Goal: Information Seeking & Learning: Learn about a topic

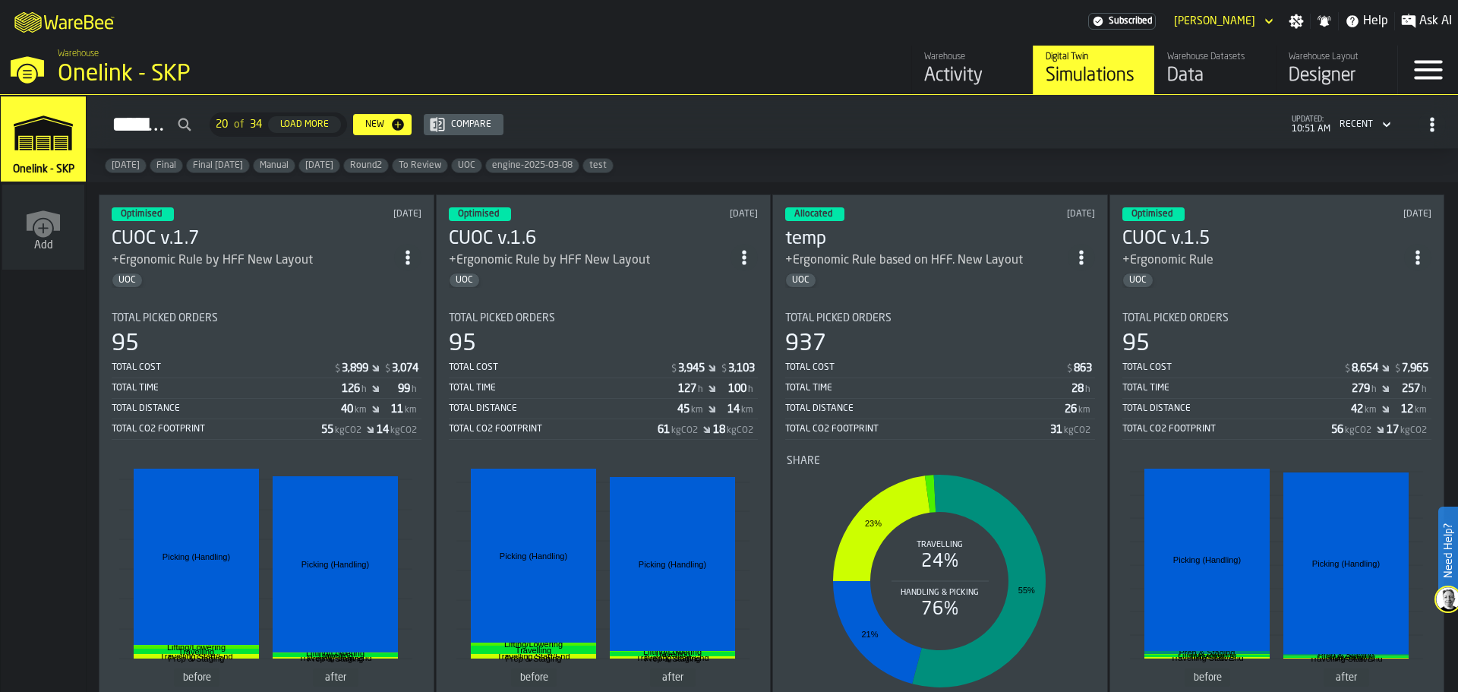
click at [1166, 68] on div "Data" at bounding box center [1216, 76] width 96 height 24
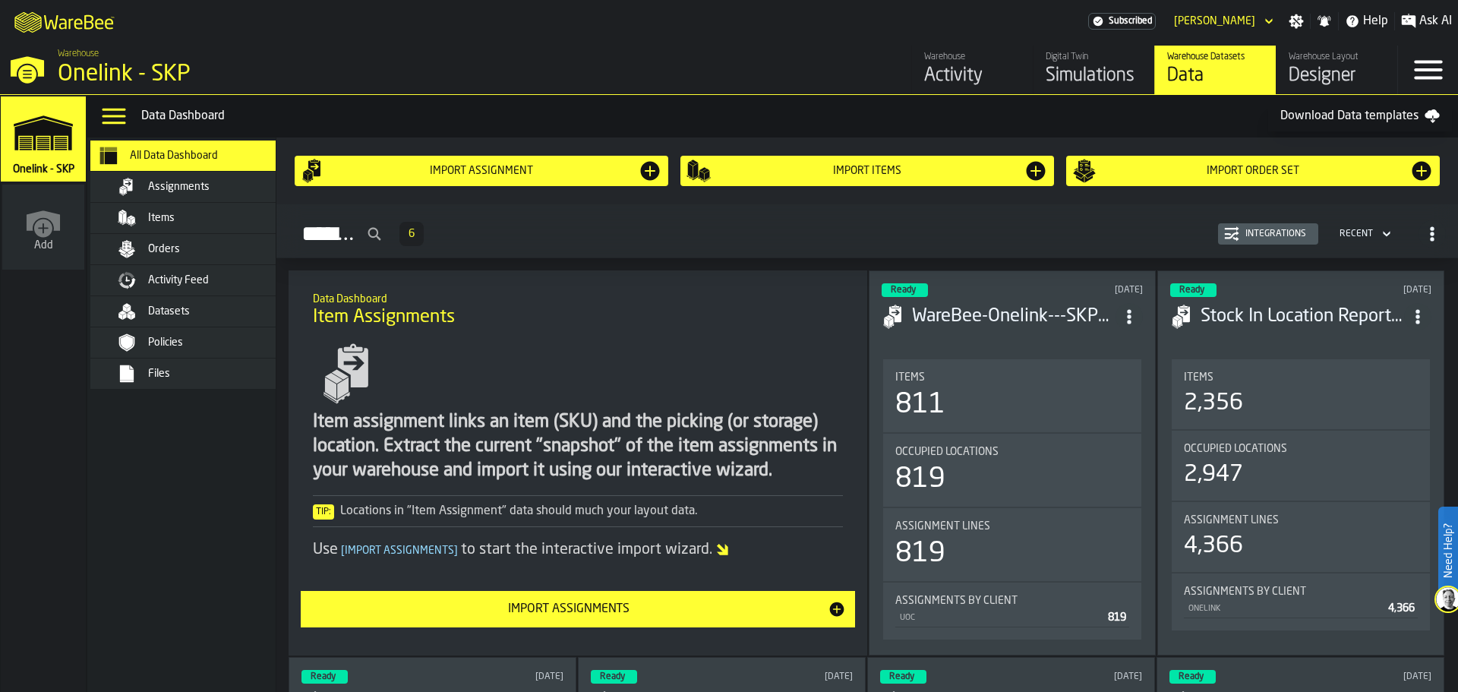
click at [417, 329] on span "Item Assignments" at bounding box center [384, 317] width 142 height 24
click at [415, 444] on div "Item assignment links an item (SKU) and the picking (or storage) location. Extr…" at bounding box center [578, 446] width 530 height 73
click at [418, 444] on div "Item assignment links an item (SKU) and the picking (or storage) location. Extr…" at bounding box center [578, 446] width 530 height 73
click at [171, 311] on span "Datasets" at bounding box center [169, 311] width 42 height 12
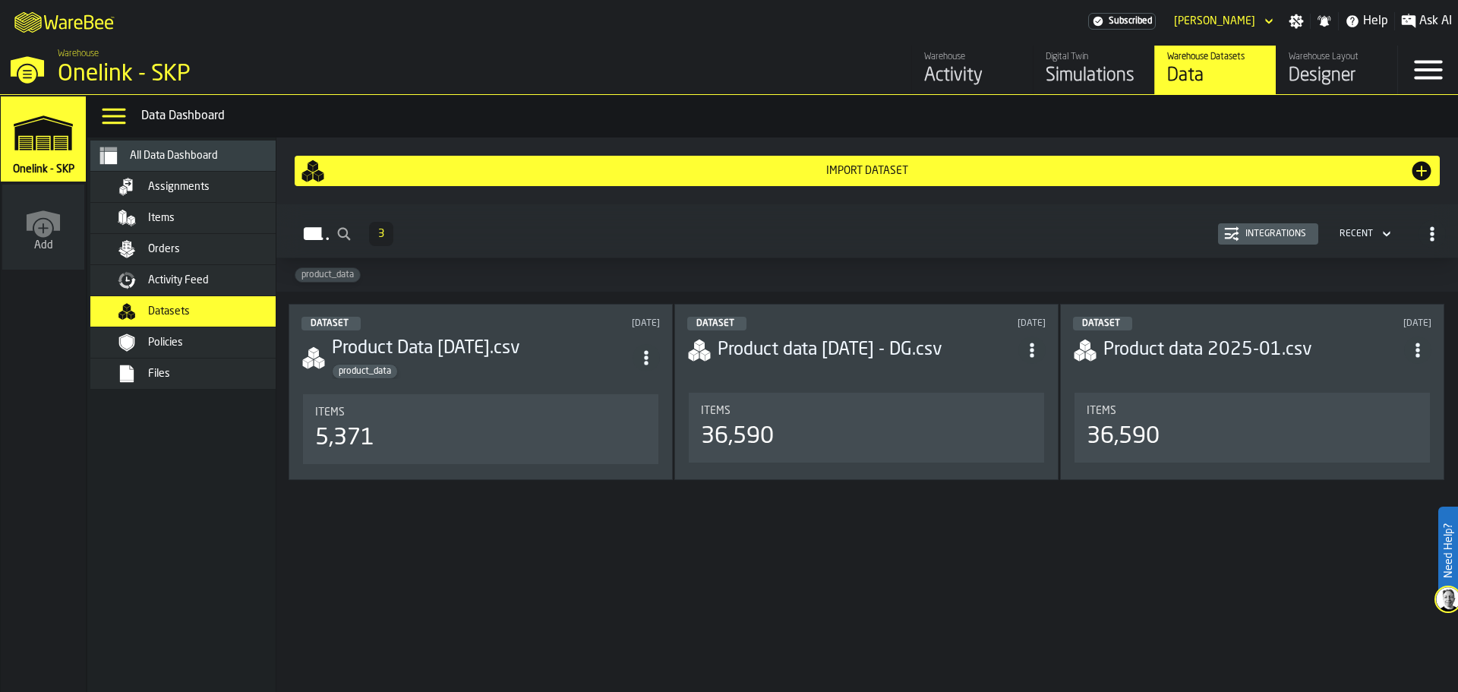
click at [493, 352] on h3 "Product Data [DATE].csv" at bounding box center [482, 349] width 301 height 24
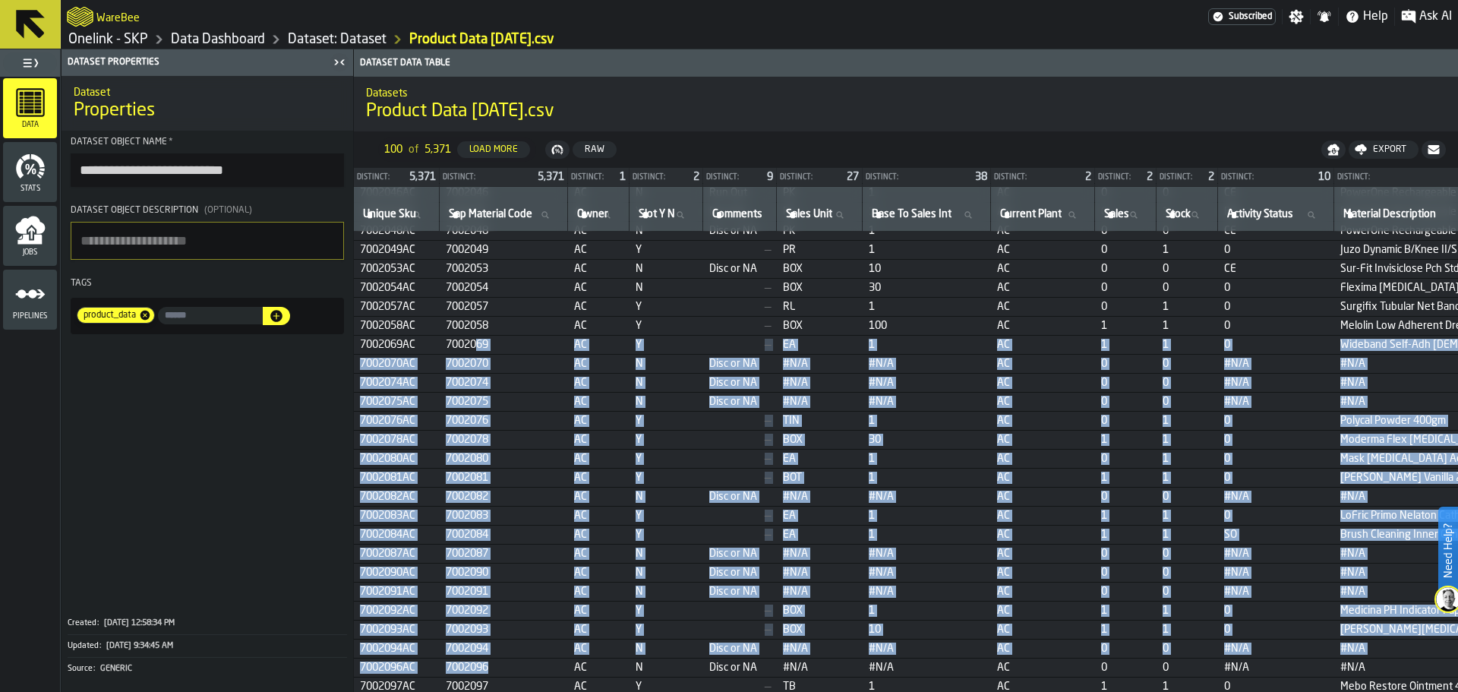
drag, startPoint x: 479, startPoint y: 687, endPoint x: 542, endPoint y: 675, distance: 63.3
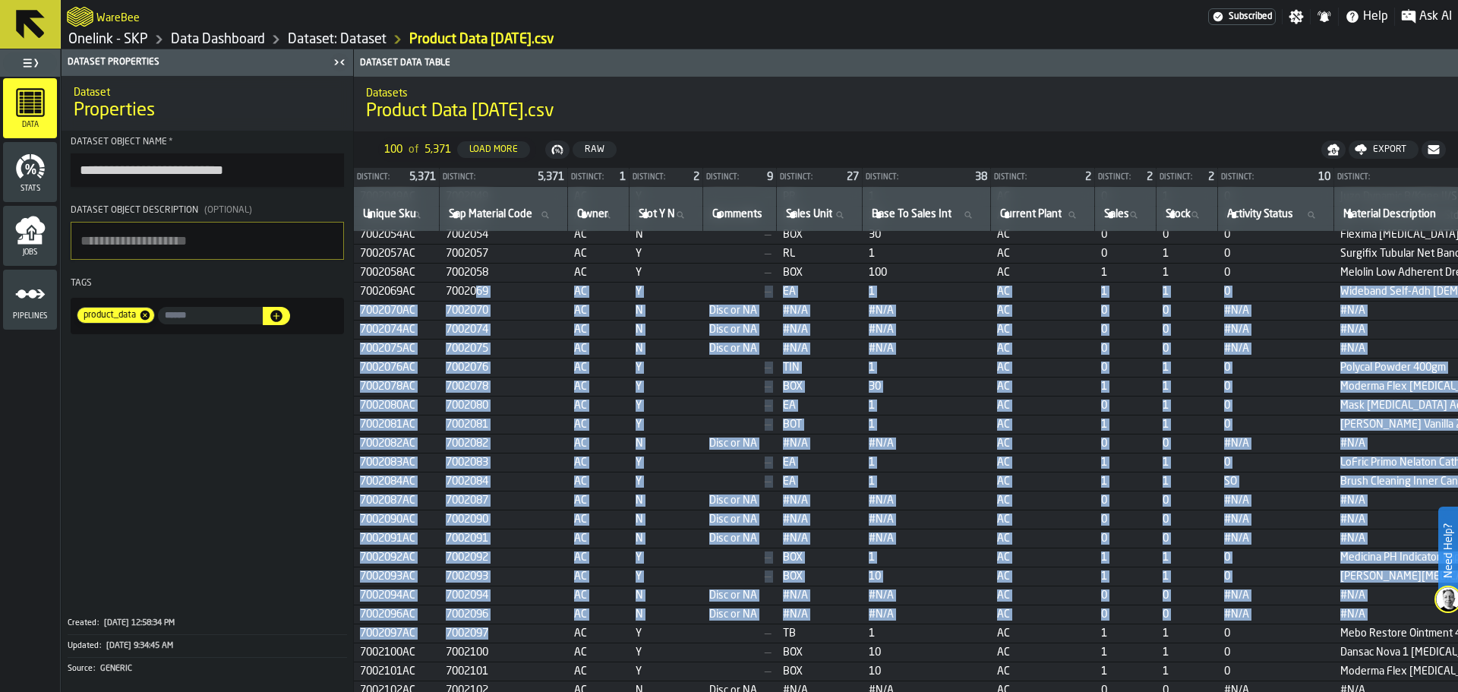
scroll to position [444, 0]
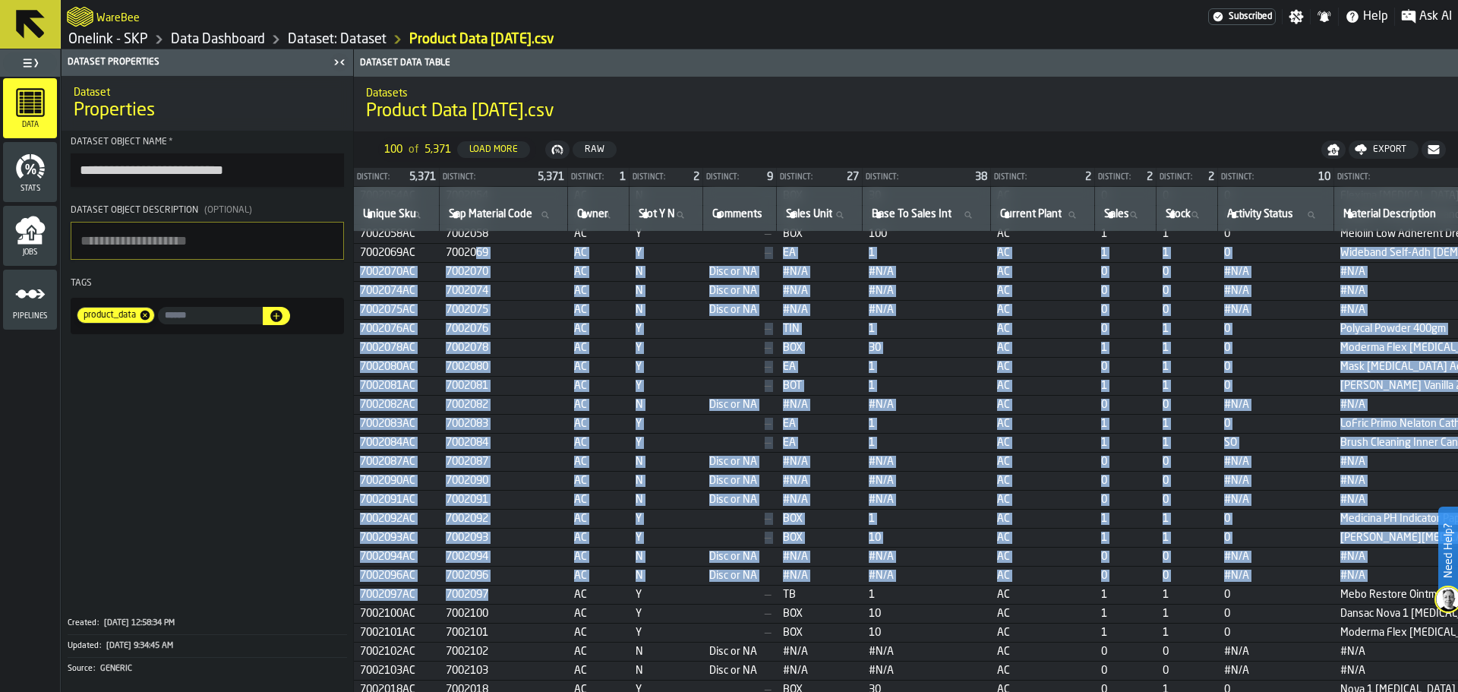
drag, startPoint x: 510, startPoint y: 532, endPoint x: 511, endPoint y: 551, distance: 18.3
click at [510, 527] on span "7002093" at bounding box center [504, 538] width 116 height 12
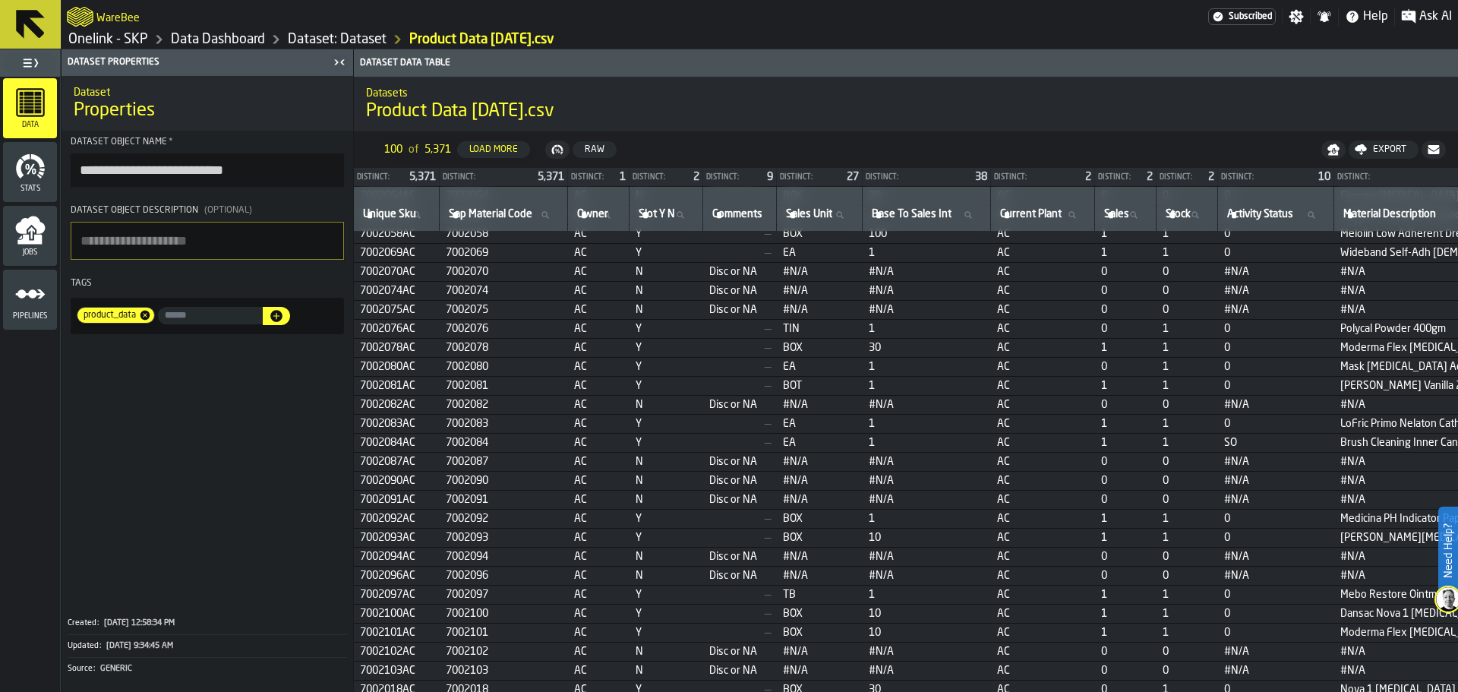
drag, startPoint x: 457, startPoint y: 628, endPoint x: 466, endPoint y: 628, distance: 8.4
click at [460, 527] on span "7002101" at bounding box center [504, 633] width 116 height 12
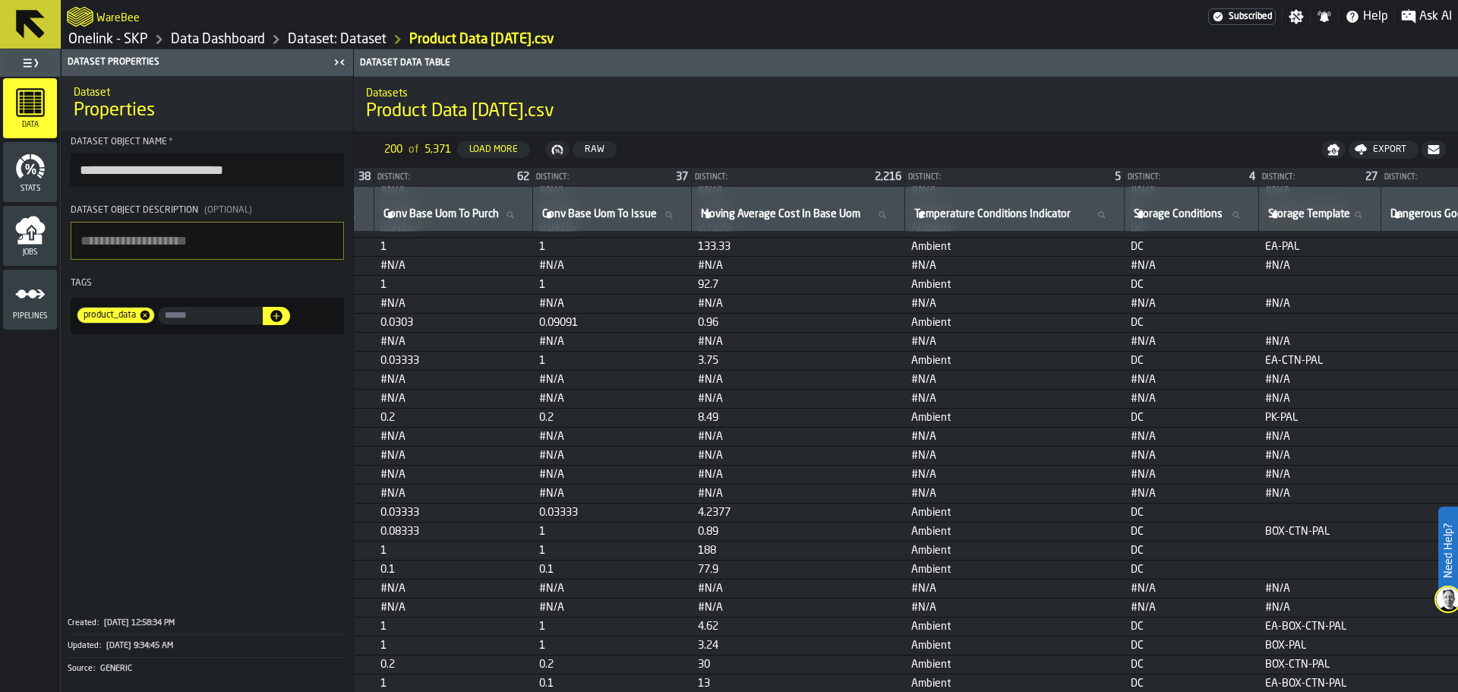
scroll to position [1380, 2848]
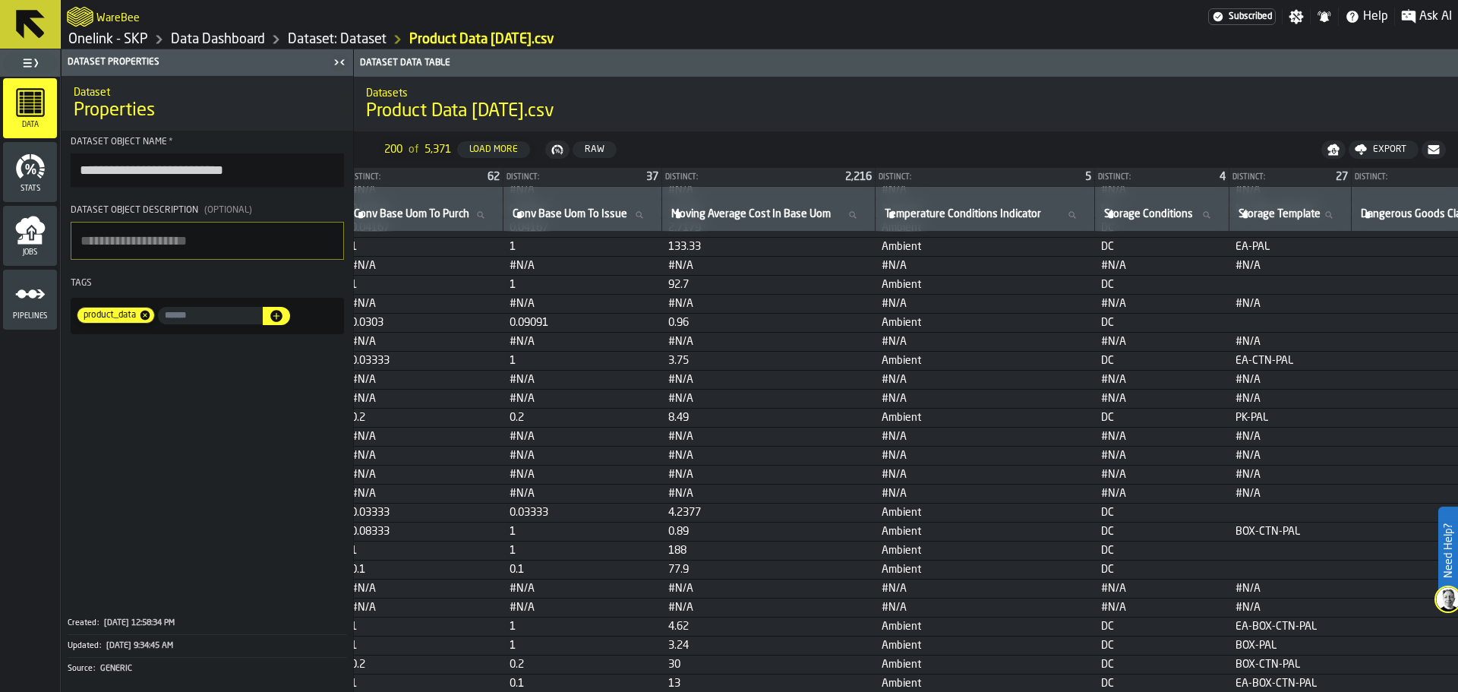
click at [34, 29] on icon at bounding box center [30, 24] width 29 height 29
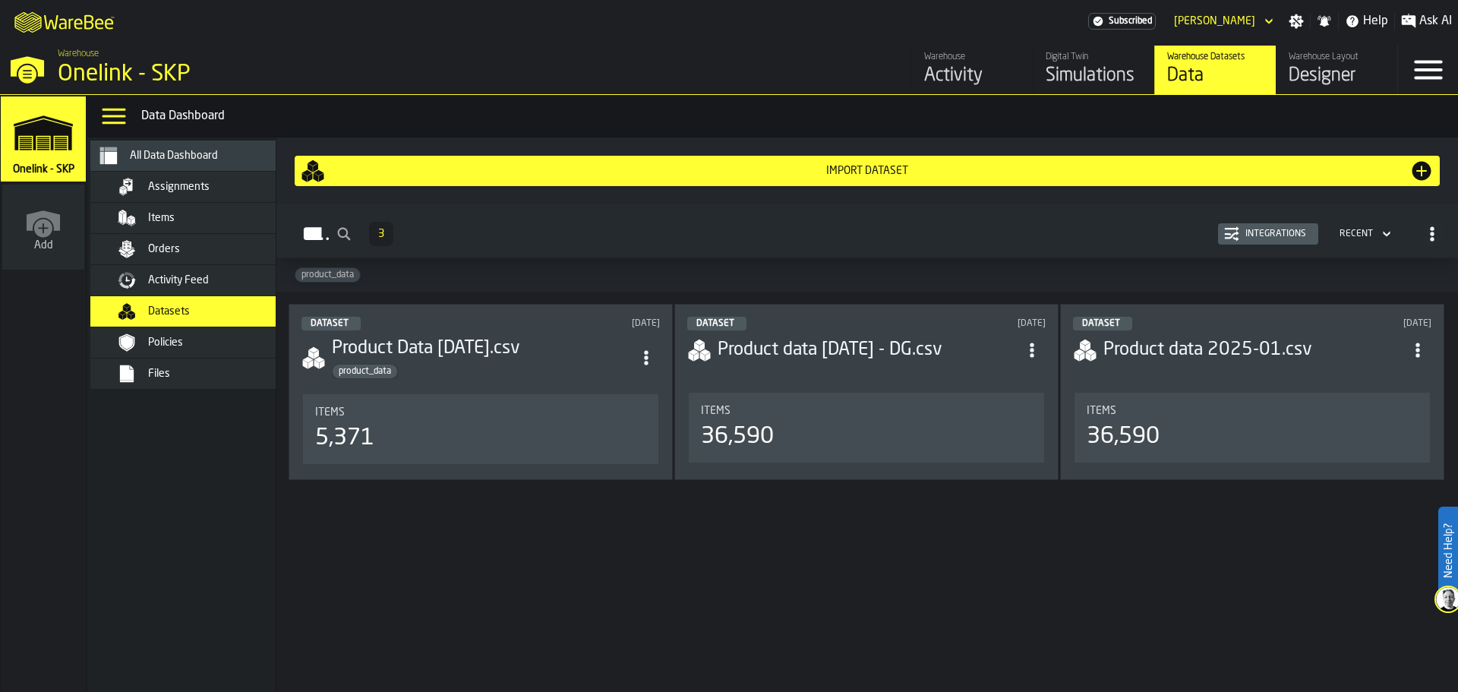
click at [899, 343] on h3 "Product data [DATE] - DG.csv" at bounding box center [868, 350] width 301 height 24
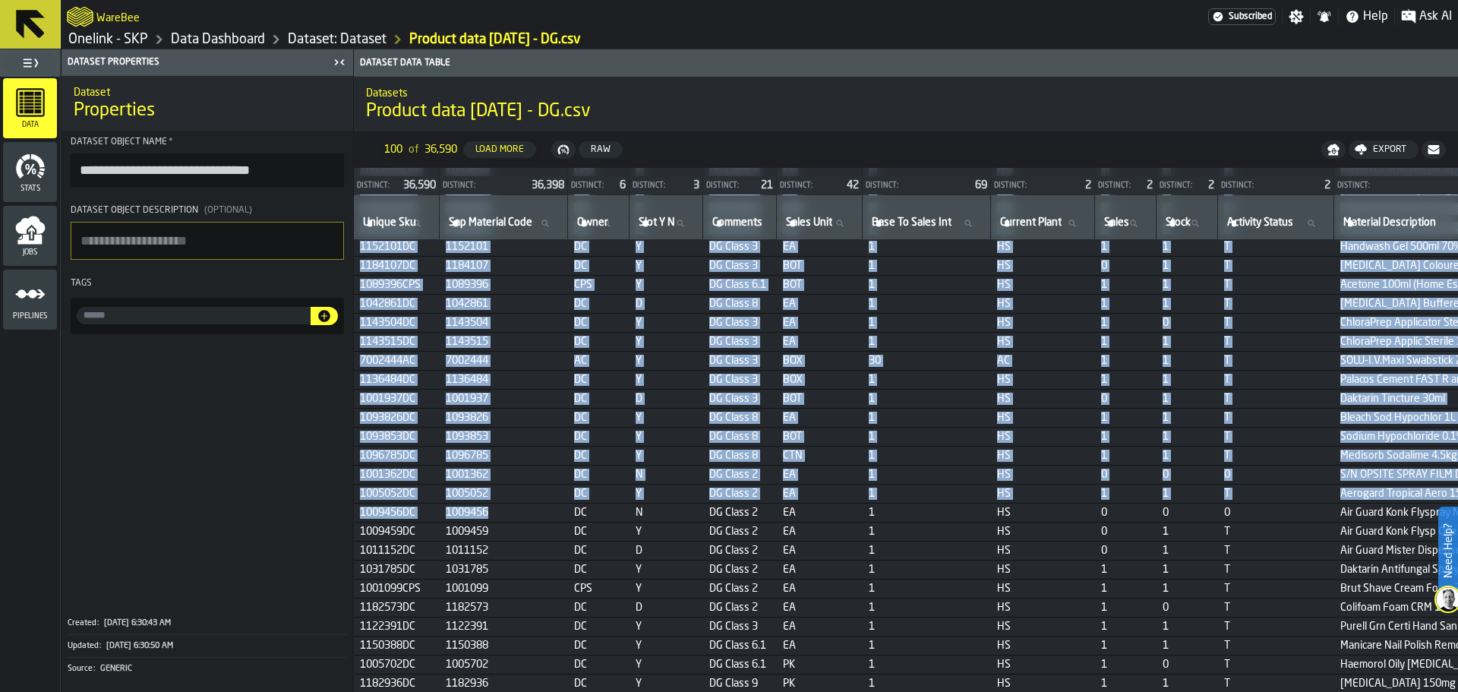
drag, startPoint x: 559, startPoint y: 686, endPoint x: 573, endPoint y: 690, distance: 14.9
click at [620, 527] on div "Distinct: 36,590 Distinct: 36,398 Distinct: 6 Distinct: 3 Distinct: 21 Distinct…" at bounding box center [906, 430] width 1104 height 524
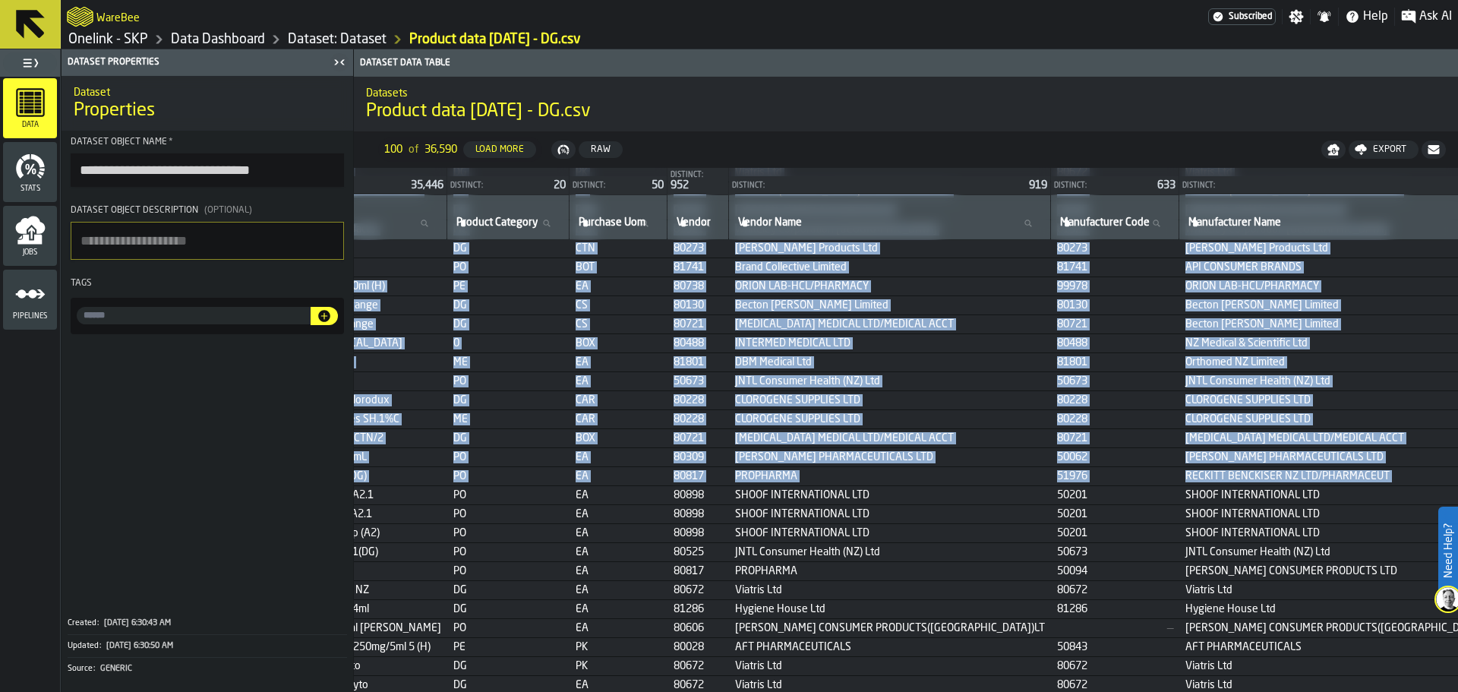
scroll to position [191, 1163]
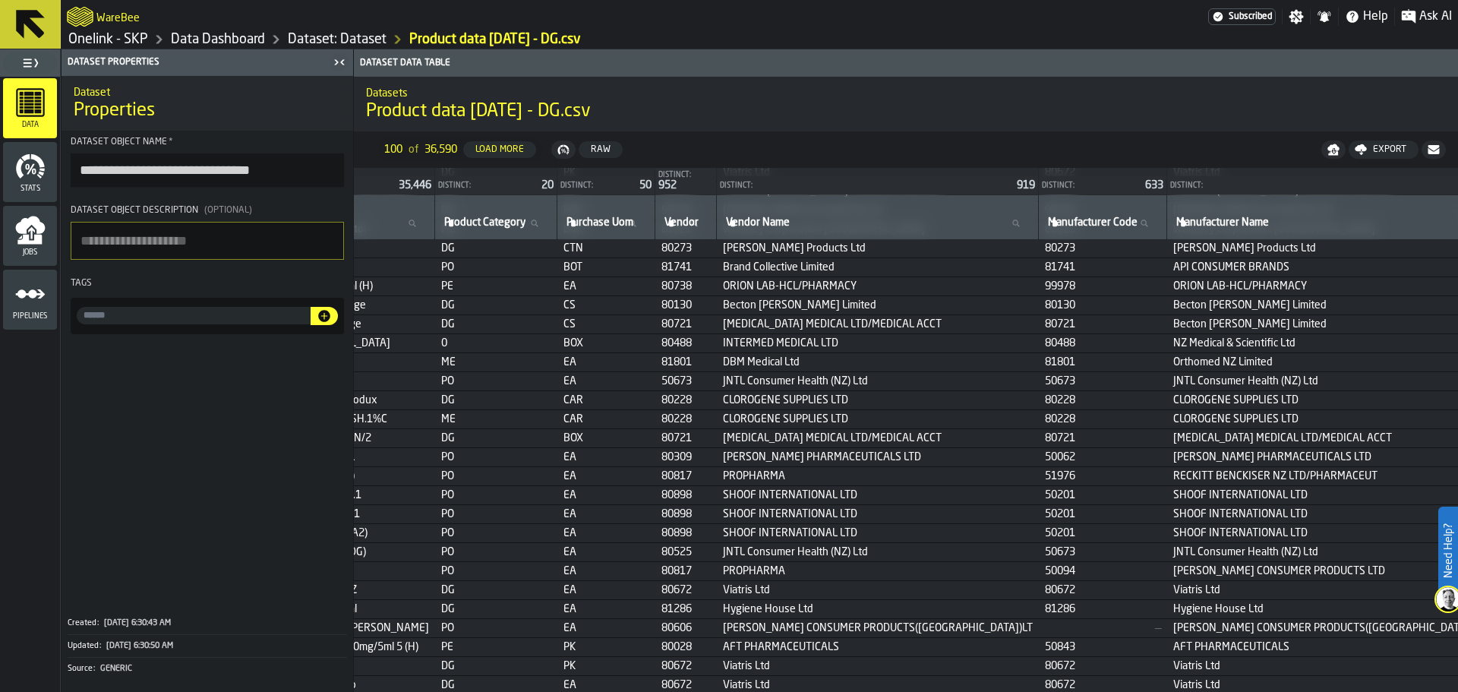
click at [829, 527] on td "Viatris Ltd" at bounding box center [878, 665] width 322 height 19
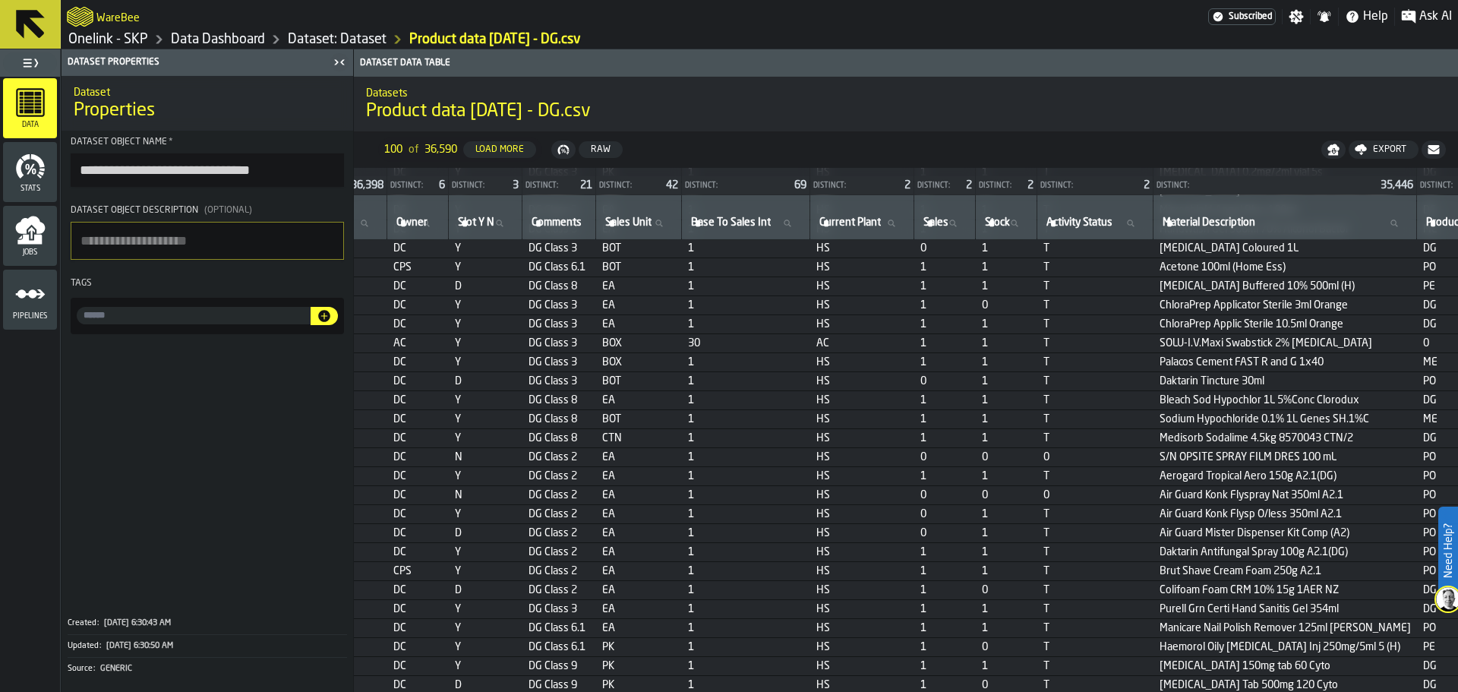
scroll to position [191, 158]
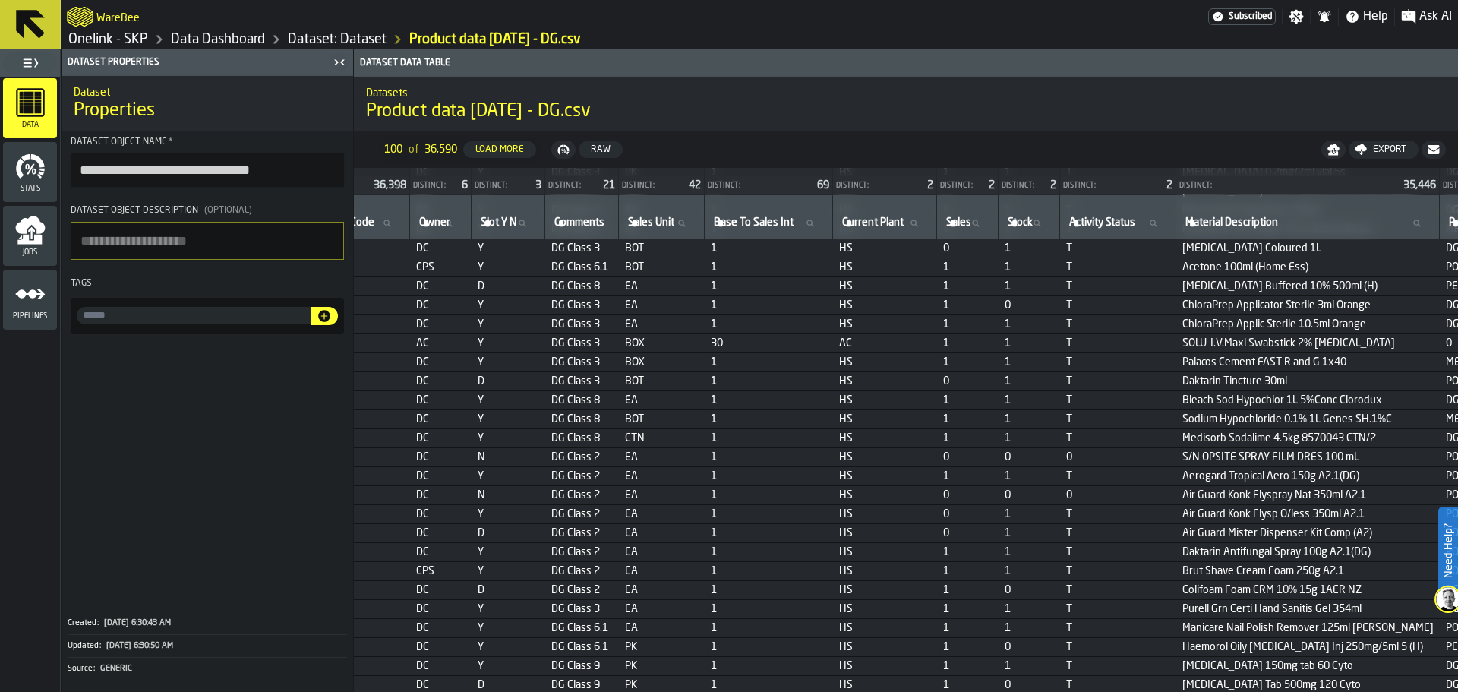
click at [30, 24] on icon at bounding box center [30, 24] width 29 height 29
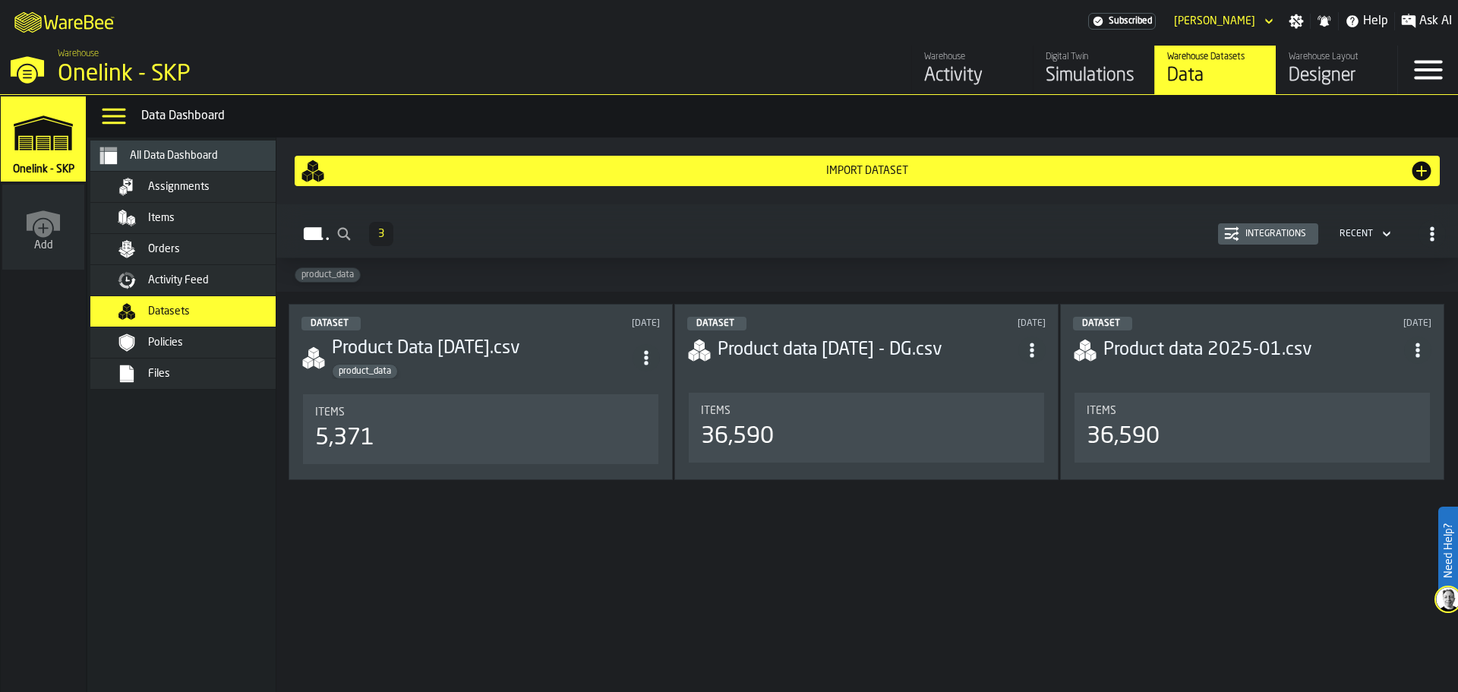
click at [149, 311] on span "Datasets" at bounding box center [169, 311] width 42 height 12
click at [160, 214] on span "Items" at bounding box center [161, 218] width 27 height 12
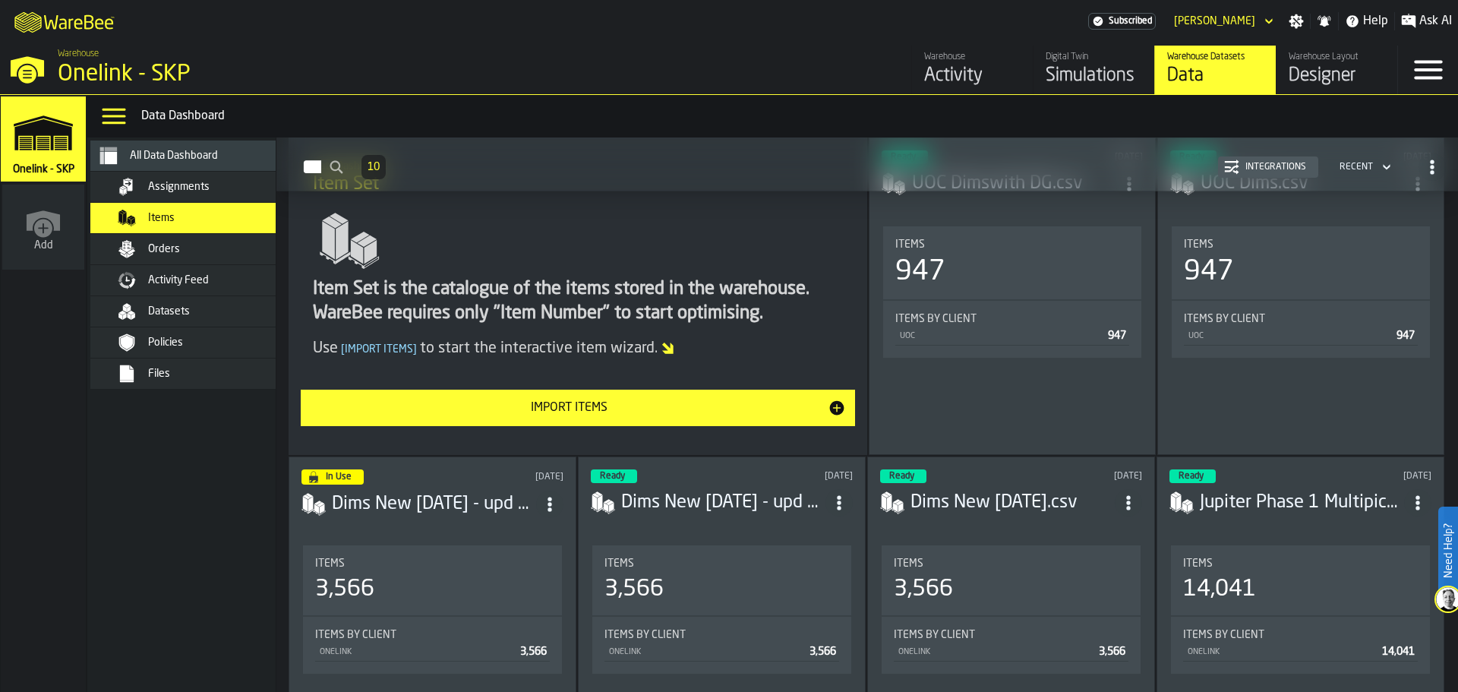
scroll to position [152, 0]
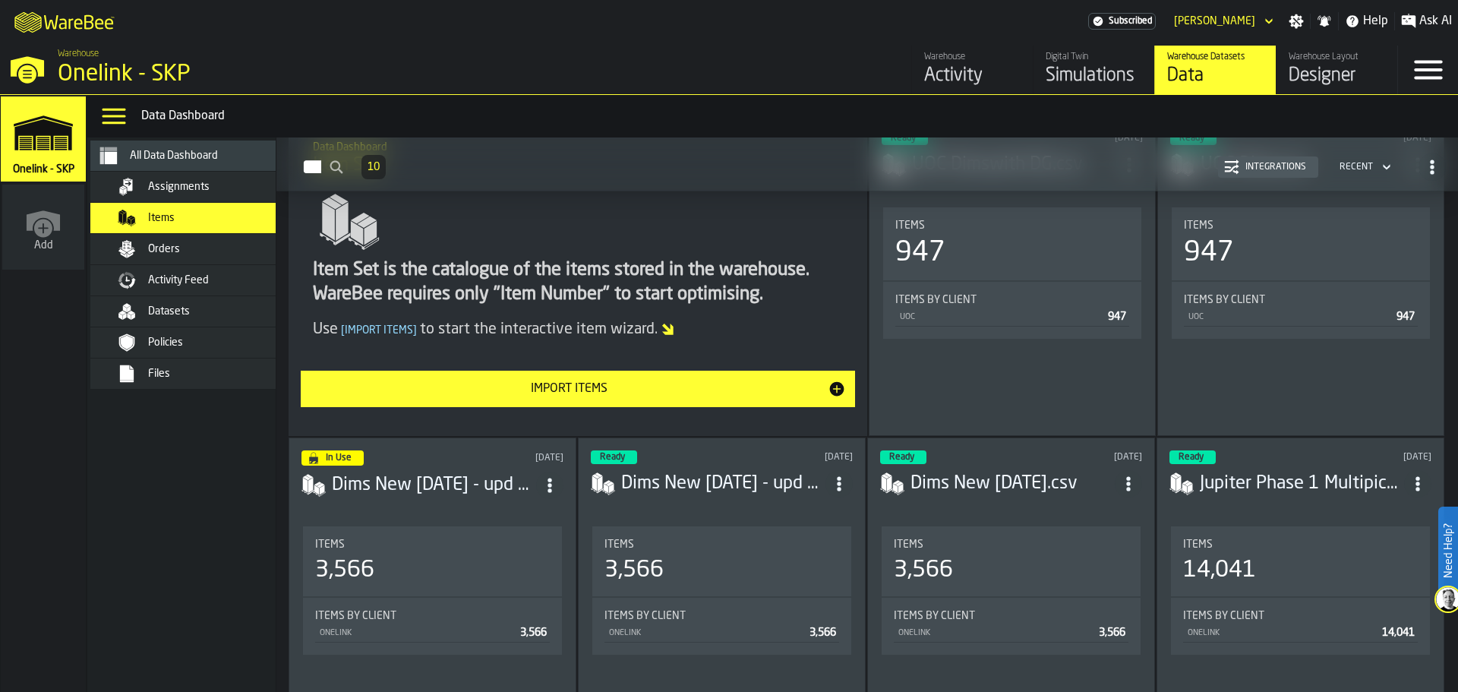
click at [428, 476] on h3 "Dims New [DATE] - upd dims.csv" at bounding box center [434, 485] width 204 height 24
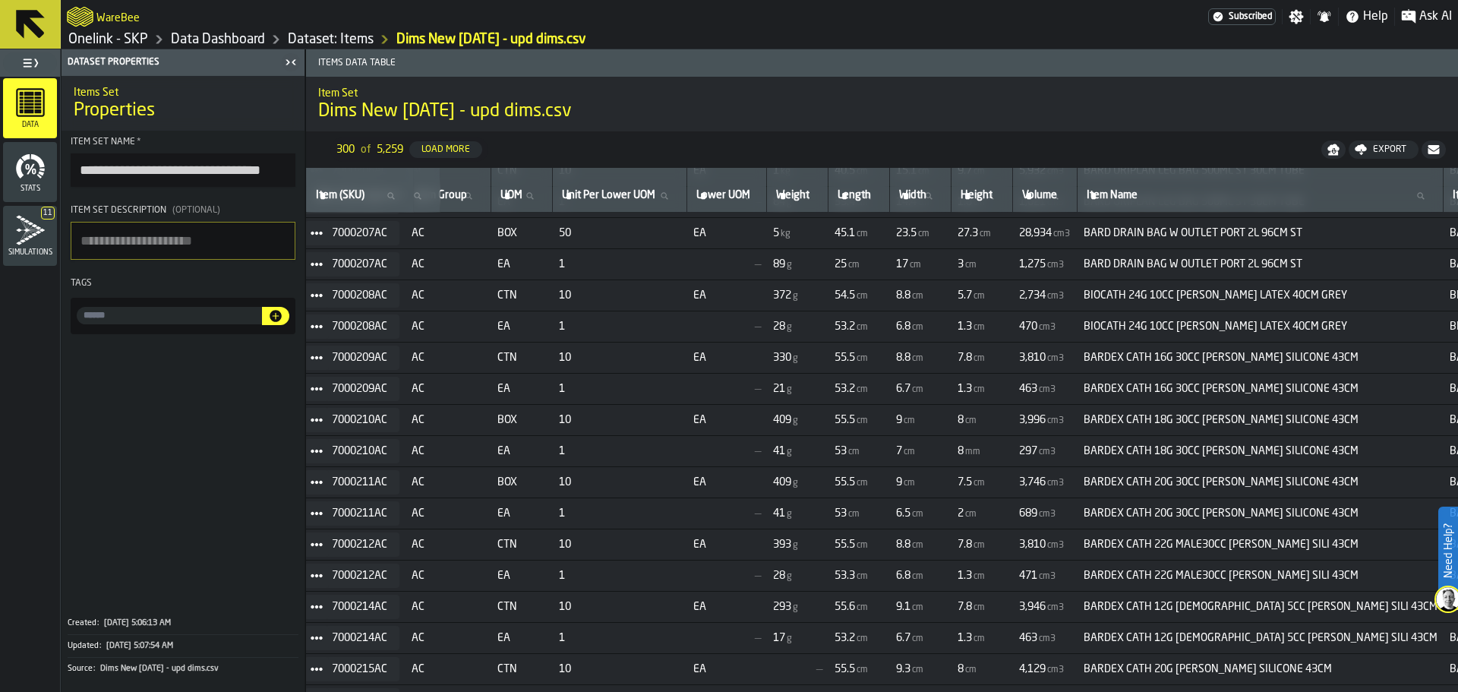
scroll to position [6672, 142]
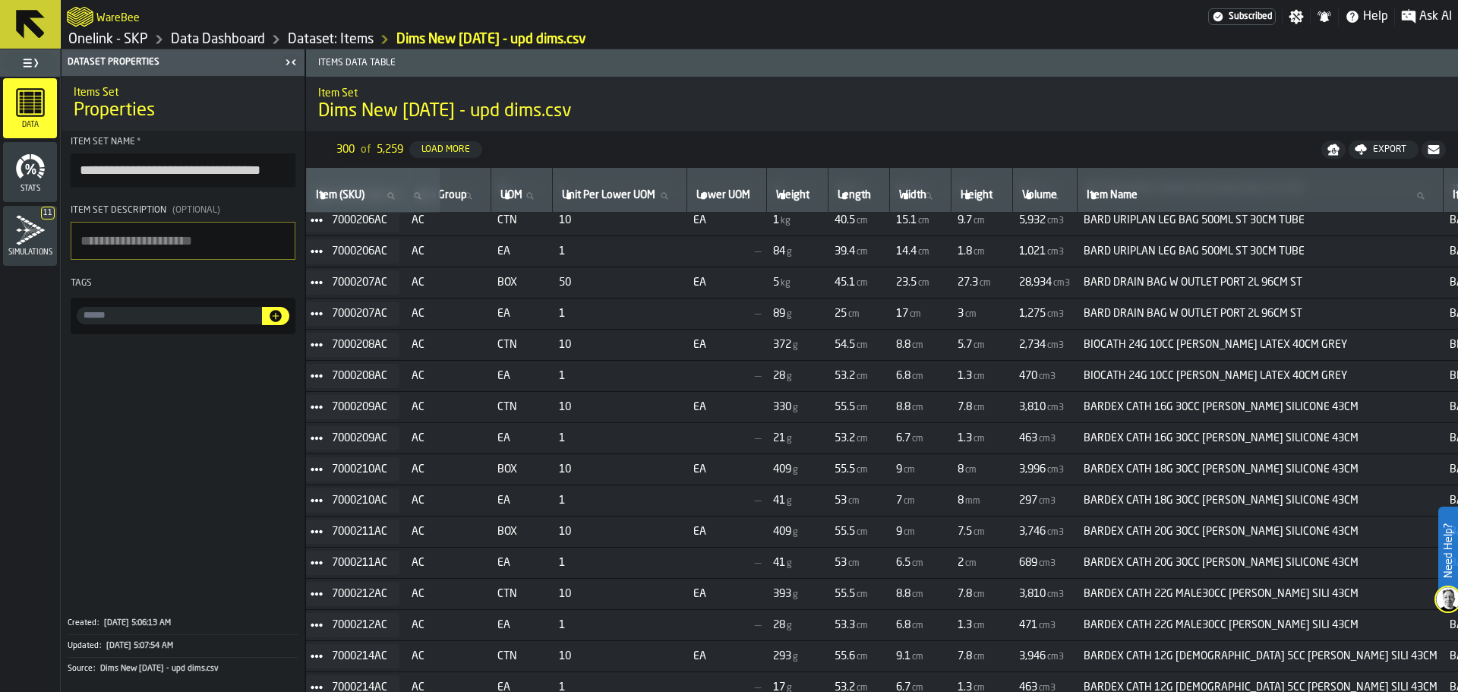
click at [26, 14] on icon at bounding box center [30, 24] width 29 height 29
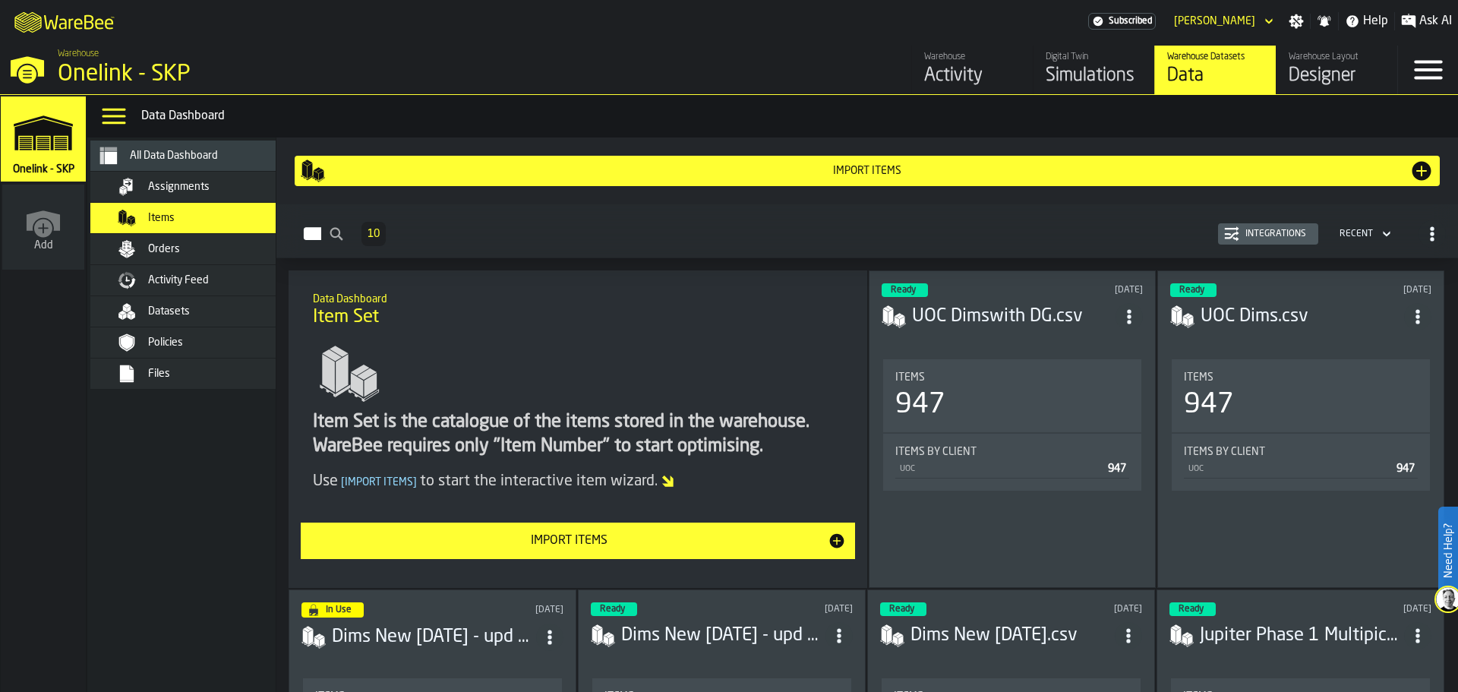
click at [181, 187] on span "Assignments" at bounding box center [179, 187] width 62 height 12
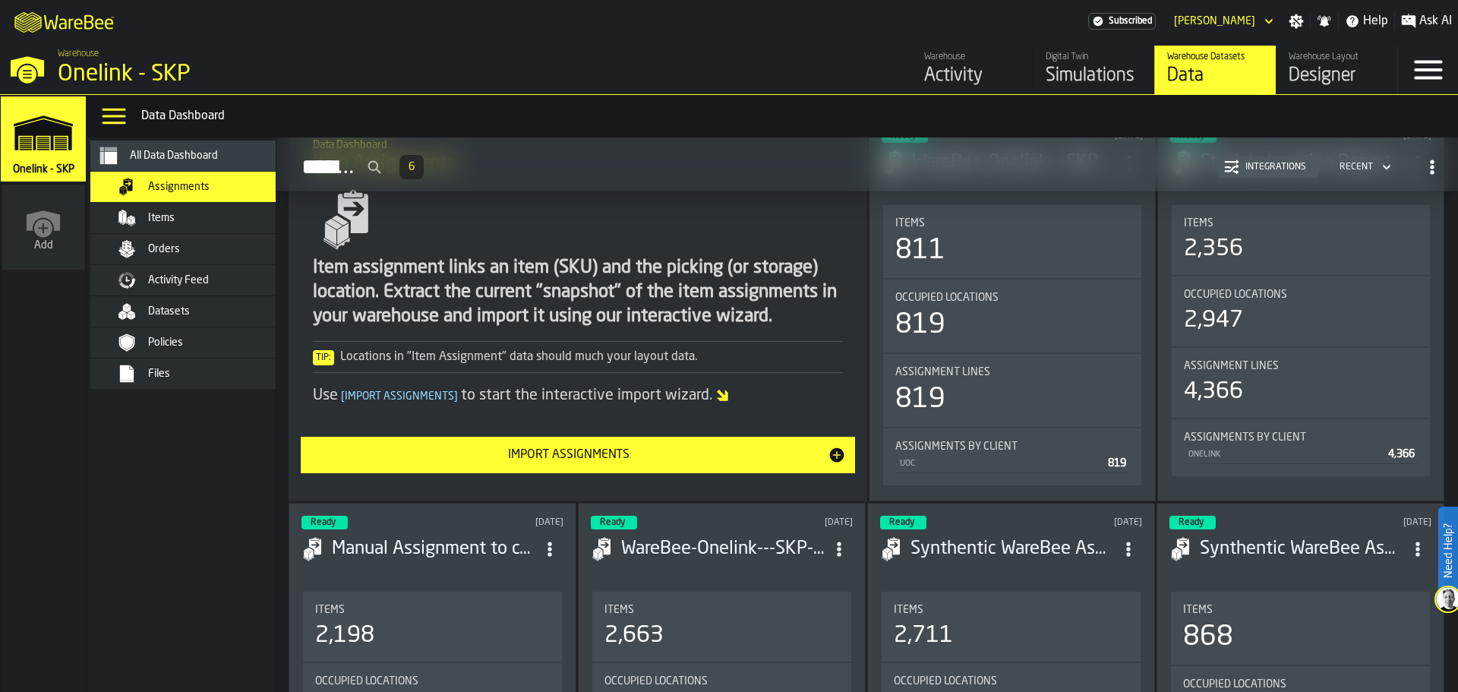
scroll to position [419, 0]
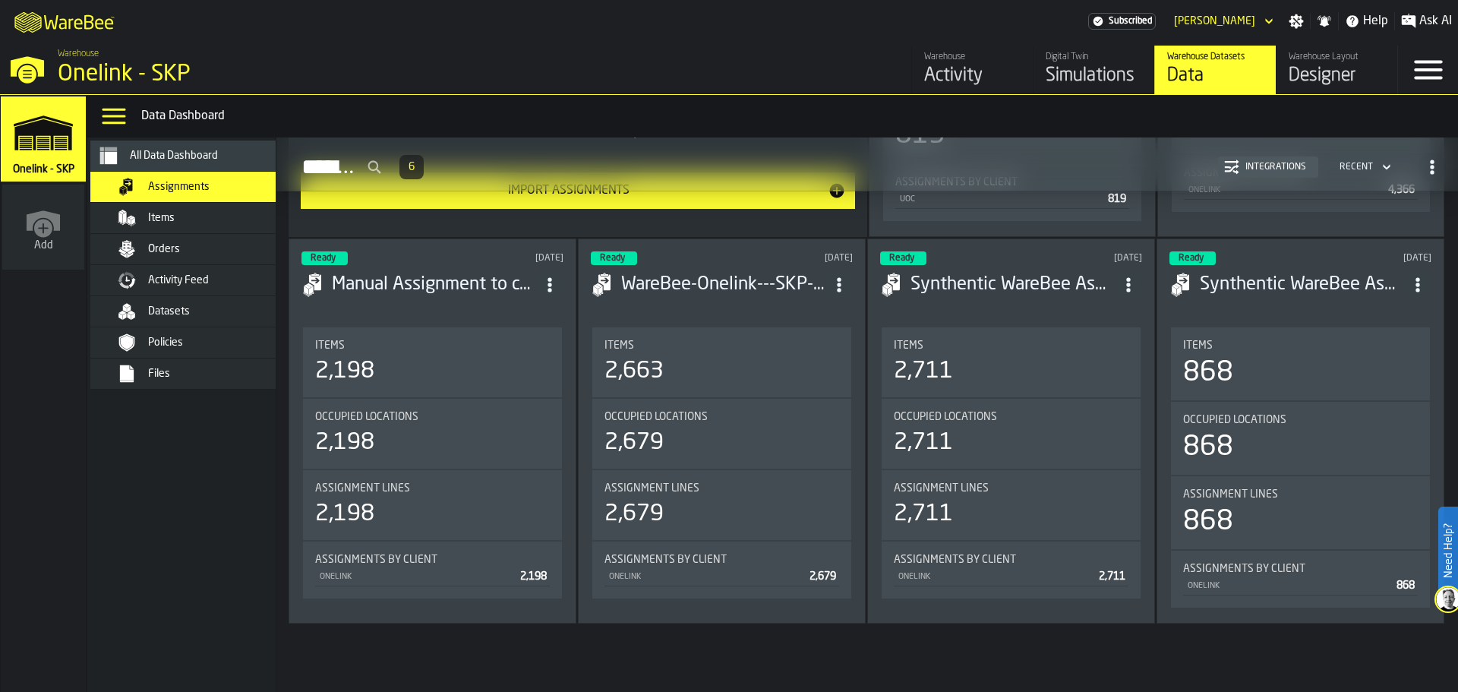
click at [676, 283] on h3 "WareBee-Onelink---SKP--optimised-assignment--2025-02-13-0252--6ad9c8fa--a45e48b…" at bounding box center [723, 285] width 204 height 24
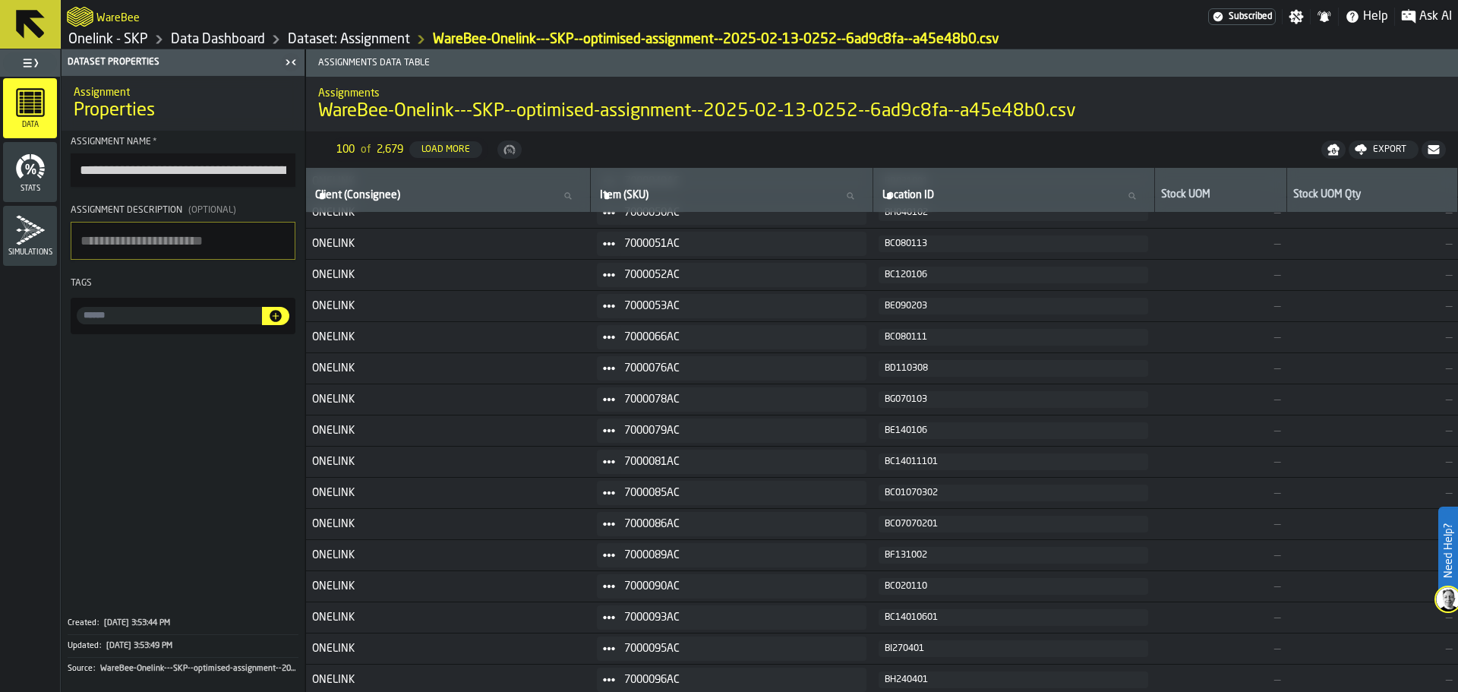
scroll to position [606, 0]
